Goal: Task Accomplishment & Management: Complete application form

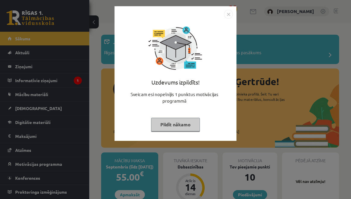
click at [180, 125] on button "Pildīt nākamo" at bounding box center [175, 125] width 49 height 14
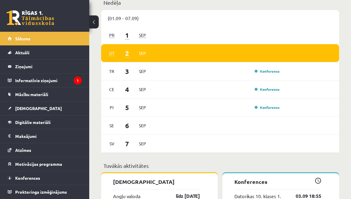
scroll to position [359, 0]
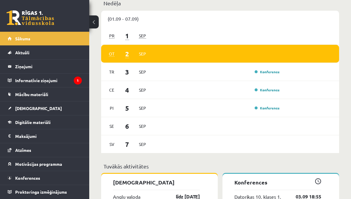
click at [231, 75] on div "Konference" at bounding box center [217, 72] width 128 height 7
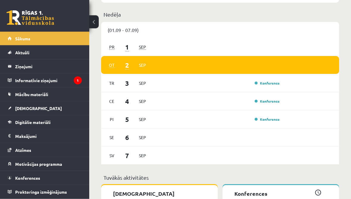
scroll to position [345, 0]
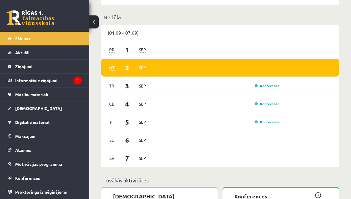
click at [58, 181] on link "Konferences" at bounding box center [45, 178] width 74 height 14
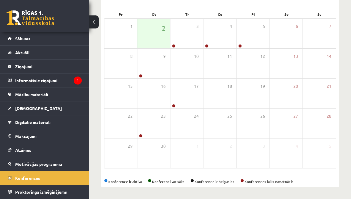
scroll to position [84, 0]
click at [188, 53] on icon at bounding box center [188, 52] width 4 height 4
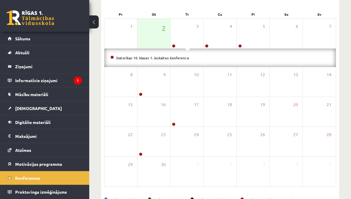
click at [81, 82] on icon "1" at bounding box center [78, 81] width 8 height 8
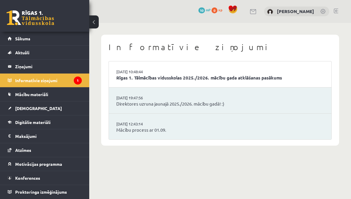
click at [58, 94] on link "Mācību materiāli" at bounding box center [45, 95] width 74 height 14
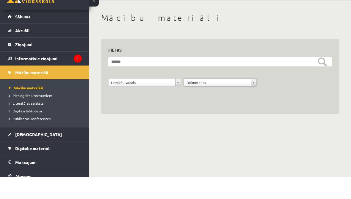
click at [61, 32] on link "Sākums" at bounding box center [45, 39] width 74 height 14
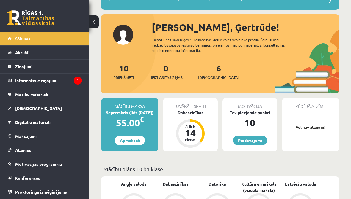
scroll to position [45, 0]
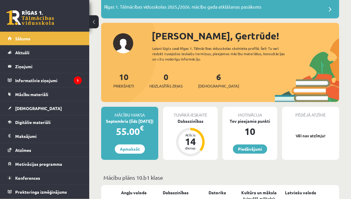
click at [202, 86] on span "[DEMOGRAPHIC_DATA]" at bounding box center [218, 86] width 41 height 6
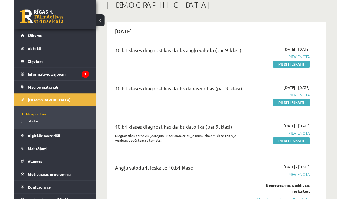
scroll to position [51, 0]
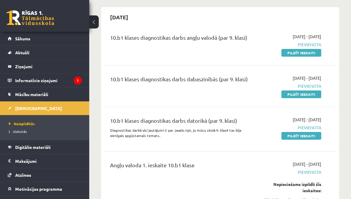
click at [302, 55] on link "Pildīt ieskaiti" at bounding box center [301, 53] width 40 height 8
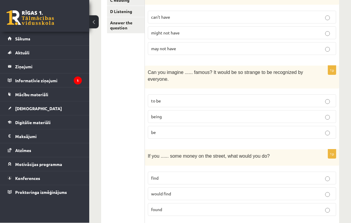
scroll to position [134, 0]
click at [294, 118] on p "being" at bounding box center [242, 117] width 182 height 6
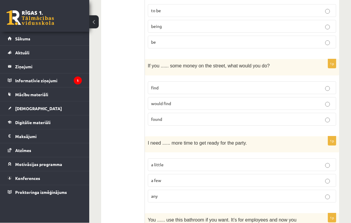
scroll to position [225, 0]
click at [256, 116] on p "found" at bounding box center [242, 119] width 182 height 6
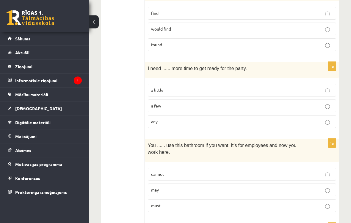
scroll to position [299, 0]
click at [286, 89] on p "a little" at bounding box center [242, 90] width 182 height 6
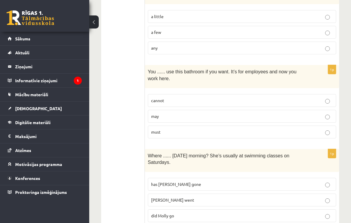
scroll to position [373, 0]
click at [256, 113] on p "may" at bounding box center [242, 116] width 182 height 6
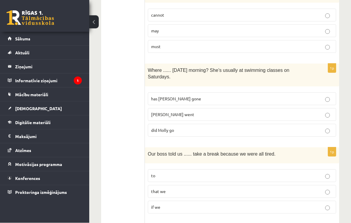
scroll to position [458, 0]
click at [238, 128] on p "did Molly go" at bounding box center [242, 130] width 182 height 6
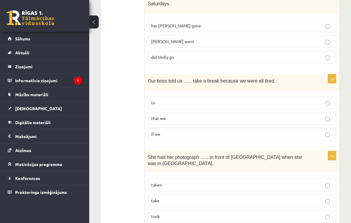
scroll to position [533, 0]
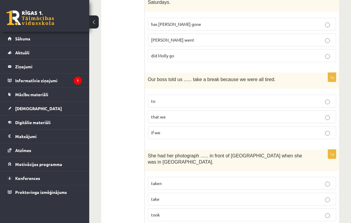
click at [250, 100] on p "to" at bounding box center [242, 101] width 182 height 6
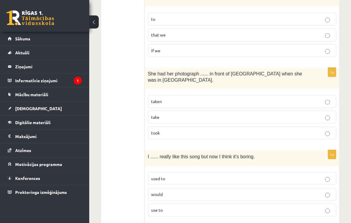
scroll to position [618, 0]
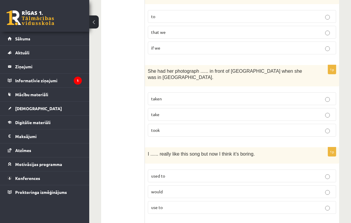
click at [253, 97] on p "taken" at bounding box center [242, 99] width 182 height 6
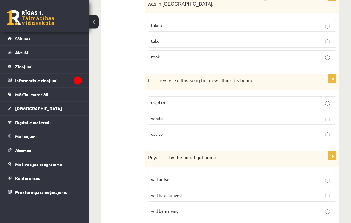
scroll to position [691, 0]
click at [253, 100] on p "used to" at bounding box center [242, 103] width 182 height 6
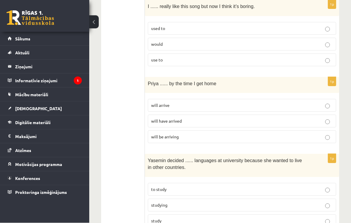
scroll to position [768, 0]
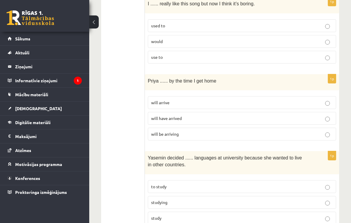
click at [226, 115] on p "will have arrived" at bounding box center [242, 118] width 182 height 6
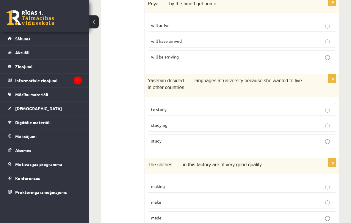
scroll to position [845, 0]
click at [269, 106] on p "to study" at bounding box center [242, 109] width 182 height 6
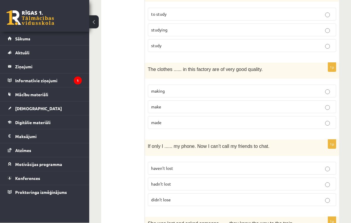
scroll to position [941, 0]
click at [242, 120] on p "made" at bounding box center [242, 122] width 182 height 6
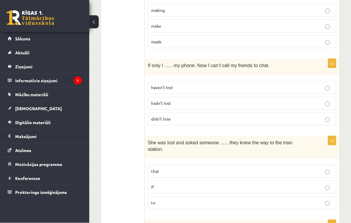
scroll to position [1022, 0]
click at [257, 103] on p "hadn’t lost" at bounding box center [242, 103] width 182 height 6
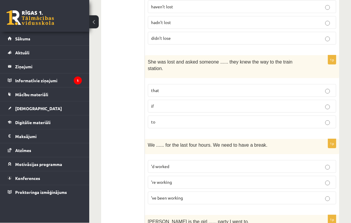
scroll to position [1102, 0]
click at [254, 105] on p "if" at bounding box center [242, 106] width 182 height 6
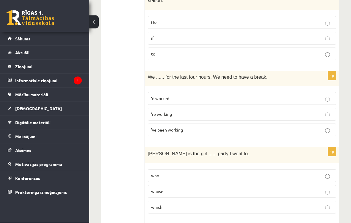
scroll to position [1170, 0]
click at [238, 129] on label "’ve been working" at bounding box center [242, 130] width 188 height 13
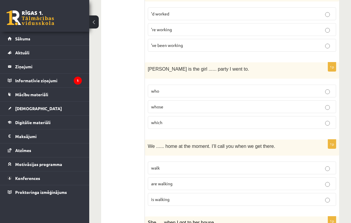
scroll to position [1256, 0]
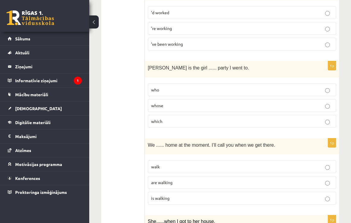
click at [259, 103] on p "whose" at bounding box center [242, 106] width 182 height 6
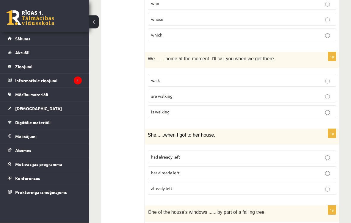
scroll to position [1343, 0]
click at [271, 94] on p "are walking" at bounding box center [242, 96] width 182 height 6
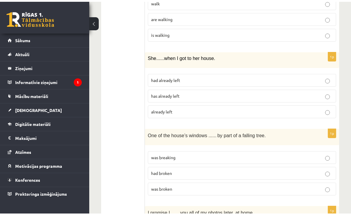
scroll to position [1433, 0]
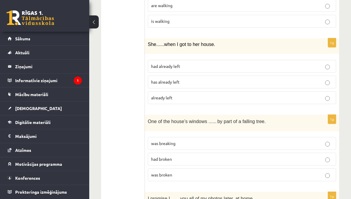
click at [259, 64] on p "had already left" at bounding box center [242, 66] width 182 height 6
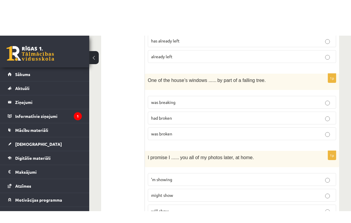
scroll to position [1487, 0]
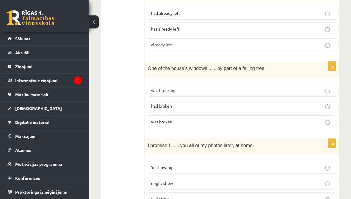
click at [232, 119] on p "was broken" at bounding box center [242, 122] width 182 height 6
click at [182, 196] on p "will show" at bounding box center [242, 199] width 182 height 6
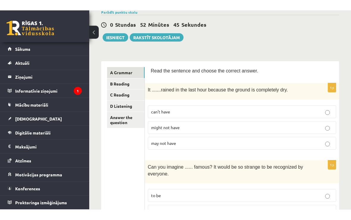
scroll to position [50, 0]
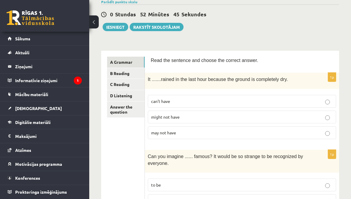
click at [136, 74] on link "B Reading" at bounding box center [125, 73] width 37 height 11
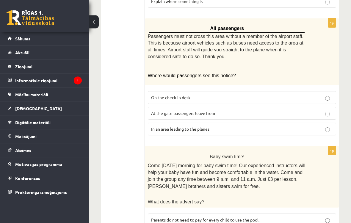
scroll to position [232, 0]
click at [330, 110] on p "At the gate passengers leave from" at bounding box center [242, 113] width 182 height 6
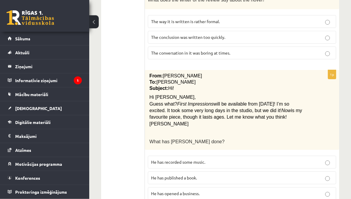
scroll to position [686, 0]
click at [330, 160] on p "He has recorded some music." at bounding box center [242, 163] width 182 height 6
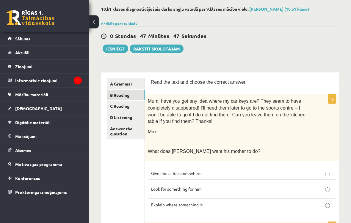
scroll to position [28, 0]
click at [136, 108] on link "C Reading" at bounding box center [125, 106] width 37 height 11
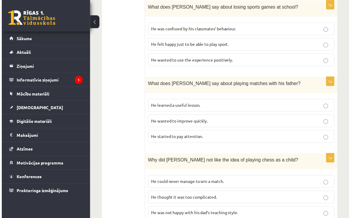
scroll to position [428, 0]
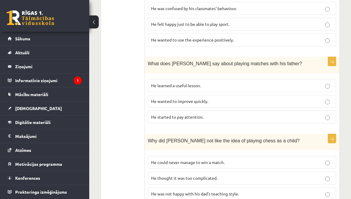
click at [324, 83] on p "He learned a useful lesson." at bounding box center [242, 86] width 182 height 6
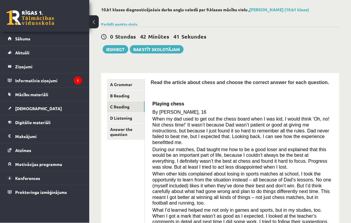
scroll to position [28, 0]
click at [136, 119] on link "D Listening" at bounding box center [125, 118] width 37 height 11
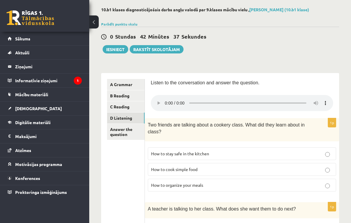
click at [168, 100] on audio at bounding box center [242, 103] width 182 height 16
click at [169, 100] on audio at bounding box center [242, 103] width 182 height 16
click at [167, 100] on audio at bounding box center [242, 103] width 182 height 16
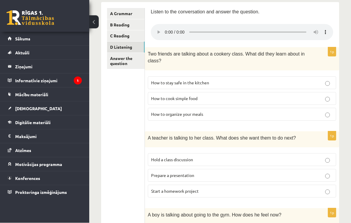
scroll to position [99, 0]
click at [164, 29] on audio at bounding box center [242, 32] width 182 height 16
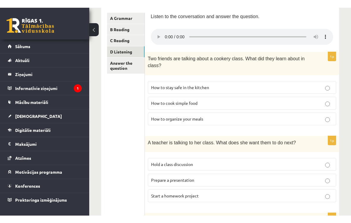
scroll to position [86, 0]
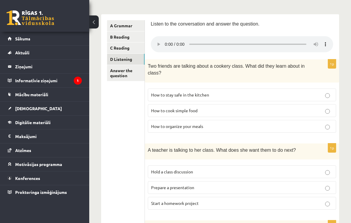
click at [164, 41] on audio at bounding box center [242, 44] width 182 height 16
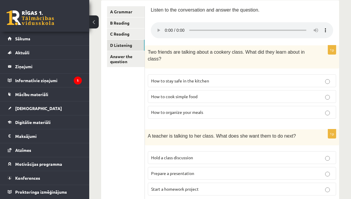
scroll to position [81, 0]
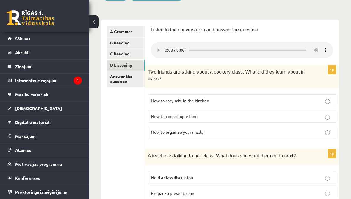
click at [168, 44] on audio at bounding box center [242, 50] width 182 height 16
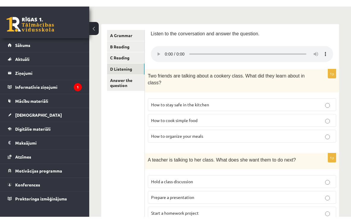
scroll to position [70, 0]
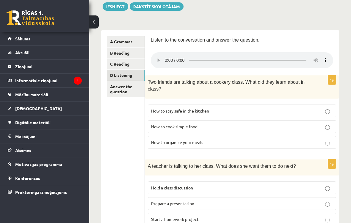
click at [127, 86] on link "Answer the question" at bounding box center [125, 89] width 37 height 16
click at [123, 92] on link "Answer the question" at bounding box center [126, 89] width 38 height 16
click at [135, 77] on link "D Listening" at bounding box center [126, 75] width 38 height 11
click at [131, 91] on link "Answer the question" at bounding box center [125, 89] width 37 height 16
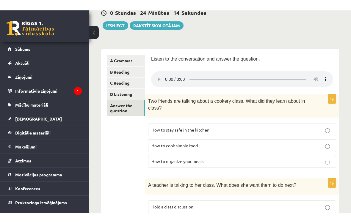
scroll to position [41, 0]
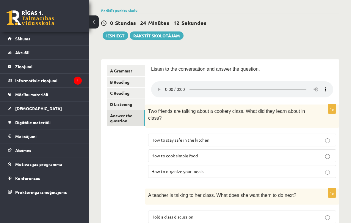
click at [132, 104] on link "D Listening" at bounding box center [126, 104] width 38 height 11
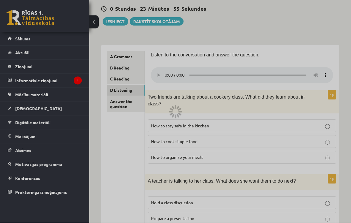
scroll to position [56, 0]
click at [139, 104] on div at bounding box center [175, 111] width 351 height 223
click at [136, 105] on div at bounding box center [175, 111] width 351 height 223
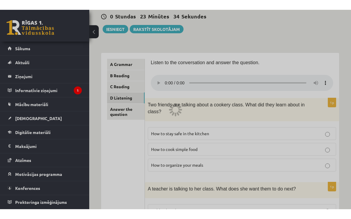
scroll to position [63, 0]
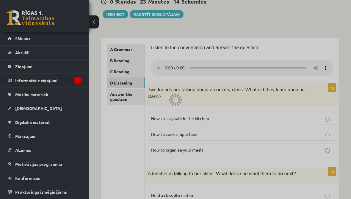
click at [137, 56] on div at bounding box center [175, 99] width 351 height 199
click at [132, 77] on div at bounding box center [175, 99] width 351 height 199
click at [179, 105] on div at bounding box center [177, 104] width 3 height 4
click at [305, 39] on div at bounding box center [175, 99] width 351 height 199
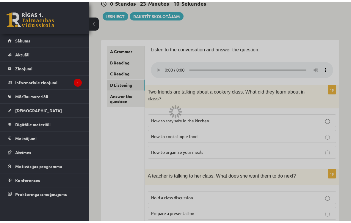
scroll to position [59, 0]
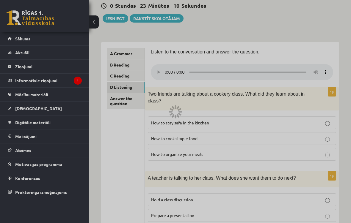
click at [305, 55] on div at bounding box center [175, 111] width 351 height 223
click at [299, 63] on div at bounding box center [175, 111] width 351 height 223
click at [297, 72] on div at bounding box center [175, 111] width 351 height 223
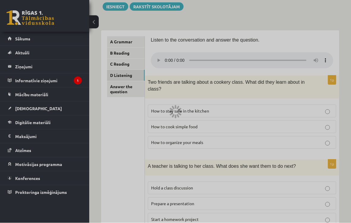
click at [297, 62] on div at bounding box center [175, 111] width 351 height 223
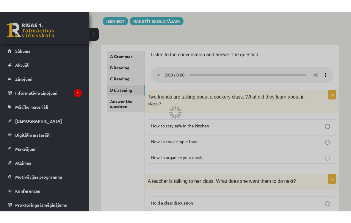
scroll to position [67, 0]
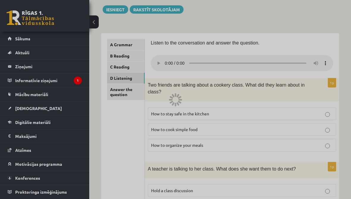
click at [118, 7] on div at bounding box center [175, 99] width 351 height 199
click at [112, 119] on div at bounding box center [175, 99] width 351 height 199
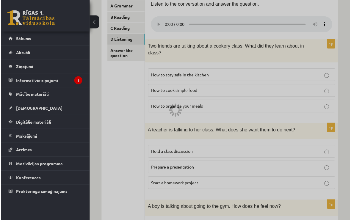
scroll to position [128, 0]
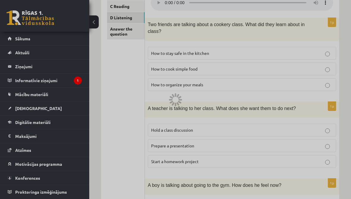
click at [168, 92] on div at bounding box center [175, 99] width 351 height 199
click at [162, 99] on div at bounding box center [175, 99] width 351 height 199
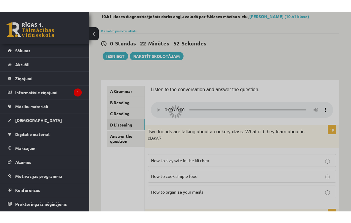
scroll to position [0, 0]
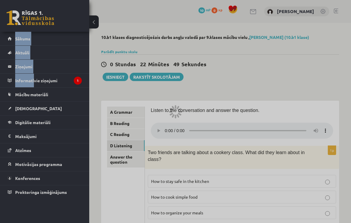
click at [121, 141] on div at bounding box center [175, 111] width 351 height 223
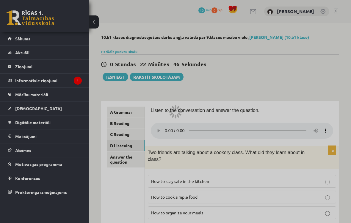
click at [129, 116] on div at bounding box center [175, 111] width 351 height 223
click at [127, 133] on div at bounding box center [175, 111] width 351 height 223
click at [127, 122] on div at bounding box center [175, 111] width 351 height 223
click at [127, 118] on div at bounding box center [175, 111] width 351 height 223
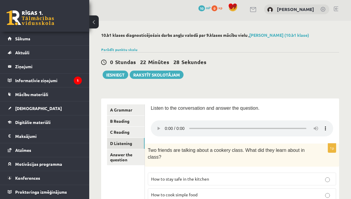
click at [122, 157] on link "Answer the question" at bounding box center [125, 157] width 37 height 16
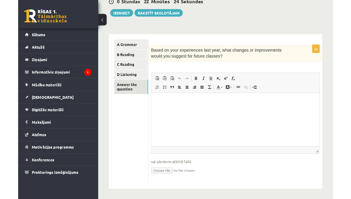
scroll to position [62, 0]
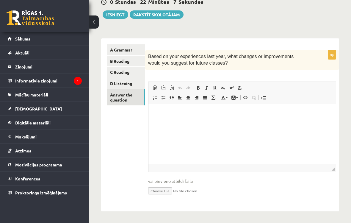
click at [186, 122] on html at bounding box center [241, 113] width 187 height 18
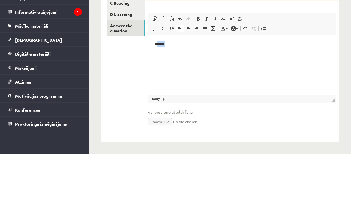
click at [205, 53] on html "*******" at bounding box center [241, 44] width 187 height 18
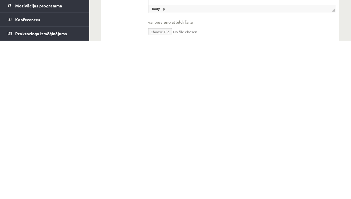
scroll to position [86, 0]
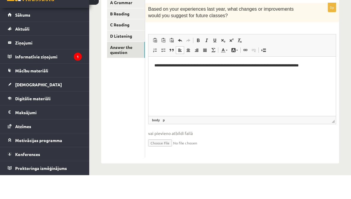
click at [135, 55] on link "D Listening" at bounding box center [126, 60] width 38 height 11
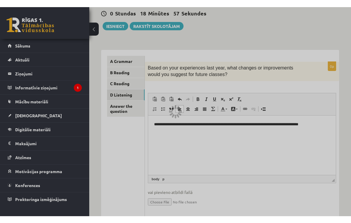
scroll to position [44, 0]
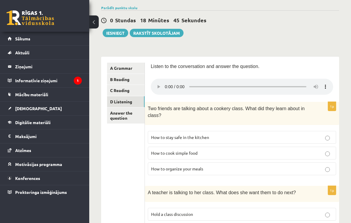
click at [128, 92] on link "C Reading" at bounding box center [125, 90] width 37 height 11
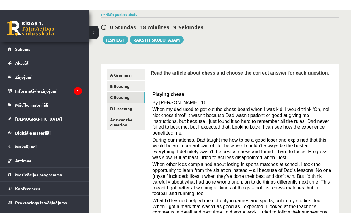
scroll to position [27, 0]
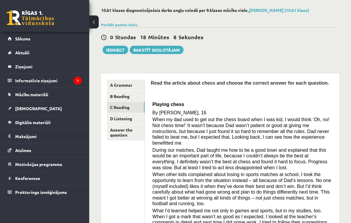
click at [119, 51] on button "Iesniegt" at bounding box center [116, 50] width 26 height 8
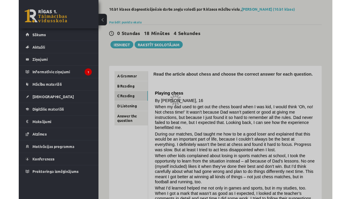
scroll to position [51, 0]
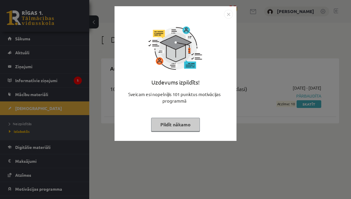
click at [183, 125] on button "Pildīt nākamo" at bounding box center [175, 125] width 49 height 14
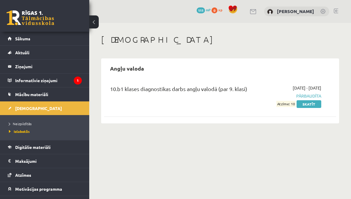
click at [311, 107] on link "Skatīt" at bounding box center [308, 104] width 25 height 8
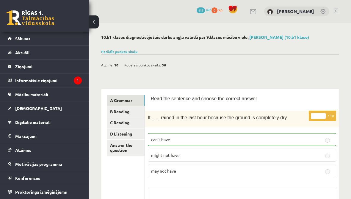
click at [32, 109] on span "[DEMOGRAPHIC_DATA]" at bounding box center [38, 108] width 47 height 5
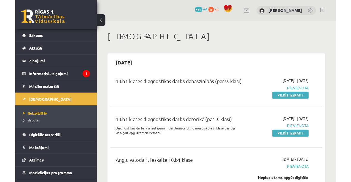
scroll to position [17, 0]
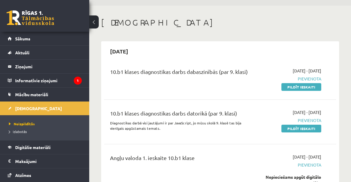
click at [308, 86] on link "Pildīt ieskaiti" at bounding box center [301, 87] width 40 height 8
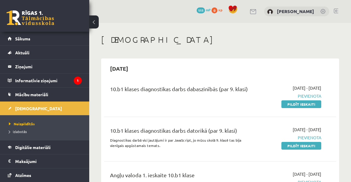
click at [311, 102] on link "Pildīt ieskaiti" at bounding box center [301, 104] width 40 height 8
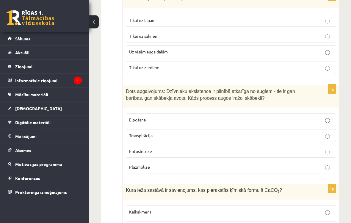
scroll to position [220, 0]
click at [332, 149] on p "Fotosintēze" at bounding box center [231, 151] width 204 height 6
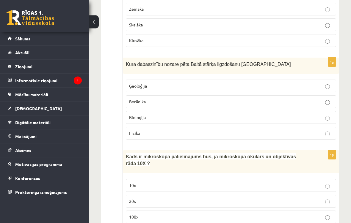
scroll to position [644, 0]
click at [272, 115] on p "Bioloģija" at bounding box center [231, 117] width 204 height 6
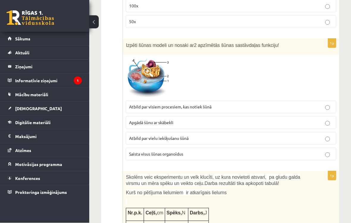
scroll to position [856, 0]
click at [220, 154] on p "Saista visus šūnas organoīdus" at bounding box center [231, 154] width 204 height 6
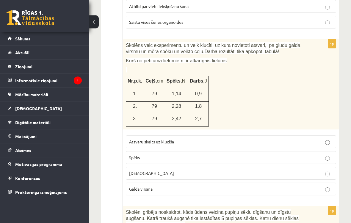
scroll to position [988, 0]
click at [239, 139] on p "Atsvaru skaits uz klucīša" at bounding box center [231, 142] width 204 height 6
click at [212, 158] on p "Spēks" at bounding box center [231, 158] width 204 height 6
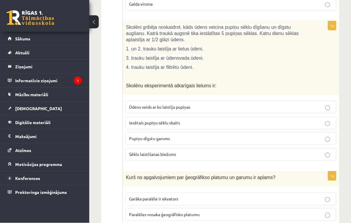
scroll to position [1173, 0]
click at [234, 140] on label "Pupiņu dīgstu garums" at bounding box center [231, 138] width 210 height 13
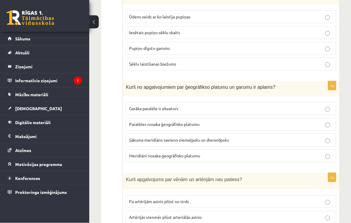
scroll to position [1263, 0]
click at [326, 157] on label "Meridiāni nosaka ģeogrāfisko platumu" at bounding box center [231, 155] width 210 height 13
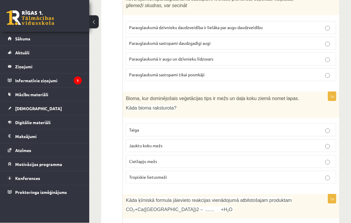
scroll to position [1544, 0]
click at [219, 144] on p "Jauktu koku mežs" at bounding box center [231, 146] width 204 height 6
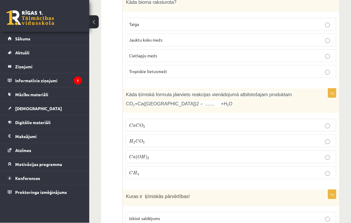
scroll to position [1649, 0]
click at [159, 154] on p "C a ( O H ) 2 C a ( O H ) 2" at bounding box center [231, 157] width 204 height 7
click at [178, 122] on p "C a C O 3 C a C O 3" at bounding box center [231, 125] width 204 height 6
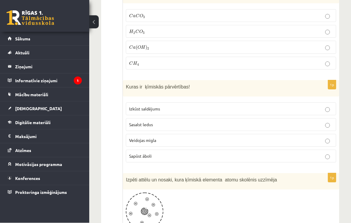
scroll to position [1759, 0]
click at [176, 153] on p "Sapūst āboli" at bounding box center [231, 156] width 204 height 6
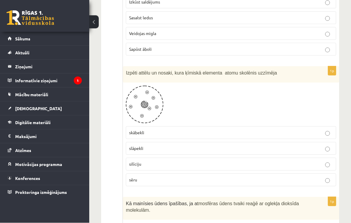
scroll to position [1866, 0]
click at [228, 145] on p "slāpekli" at bounding box center [231, 148] width 204 height 6
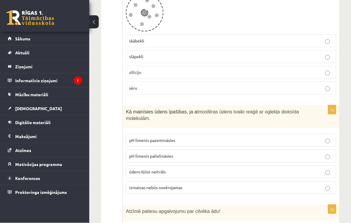
scroll to position [1958, 0]
click at [252, 153] on p "pH līmenis palielināsies" at bounding box center [231, 156] width 204 height 6
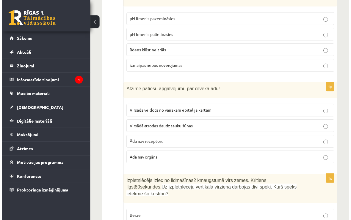
scroll to position [2103, 0]
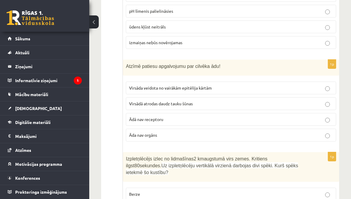
click at [289, 86] on p "Virsāda veidota no vairākām epitēlija kārtām" at bounding box center [231, 88] width 204 height 6
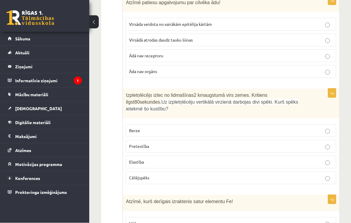
scroll to position [2167, 0]
click at [266, 143] on p "Pretestība" at bounding box center [231, 146] width 204 height 6
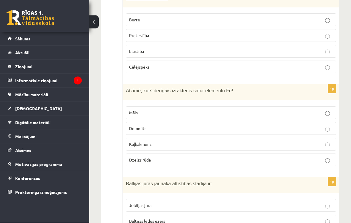
scroll to position [2278, 0]
click at [282, 156] on p "Dzelzs rūda" at bounding box center [231, 159] width 204 height 6
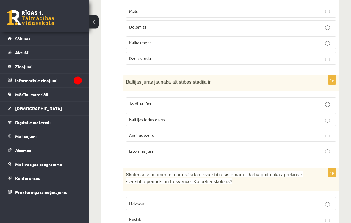
scroll to position [2379, 0]
click at [254, 151] on label "Litorīnas jūra" at bounding box center [231, 151] width 210 height 13
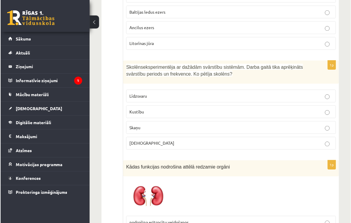
scroll to position [2510, 0]
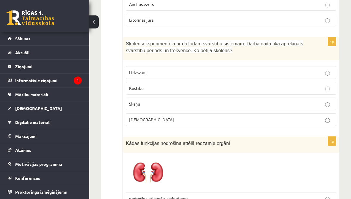
click at [307, 70] on label "Līdzsvaru" at bounding box center [231, 72] width 210 height 13
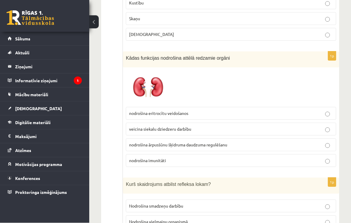
scroll to position [2596, 0]
click at [301, 142] on label "nodrošina ārpusšūnu šķidruma daudzuma regulēšanu" at bounding box center [231, 144] width 210 height 13
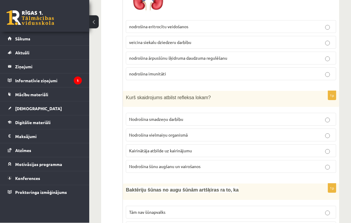
scroll to position [2682, 0]
click at [304, 116] on p "Nodrošina smadzeņu darbību" at bounding box center [231, 119] width 204 height 6
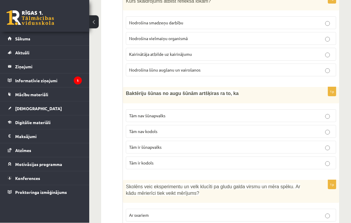
scroll to position [2779, 0]
click at [313, 113] on p "Tām nav šūnapvalks" at bounding box center [231, 116] width 204 height 6
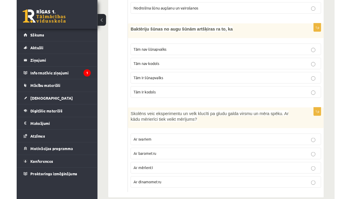
scroll to position [2861, 0]
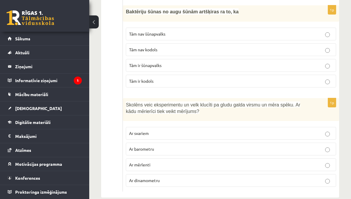
click at [268, 176] on label "Ar dinamometru" at bounding box center [231, 180] width 210 height 13
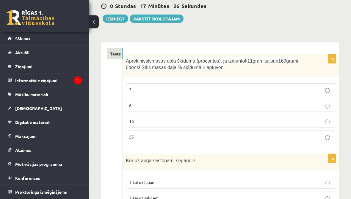
scroll to position [0, 0]
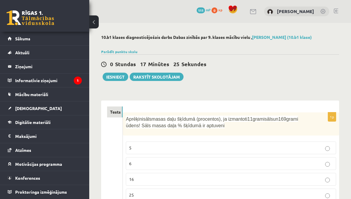
click at [116, 78] on button "Iesniegt" at bounding box center [116, 77] width 26 height 8
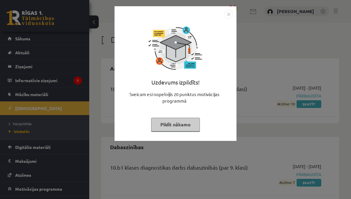
click at [182, 130] on button "Pildīt nākamo" at bounding box center [175, 125] width 49 height 14
